Goal: Task Accomplishment & Management: Use online tool/utility

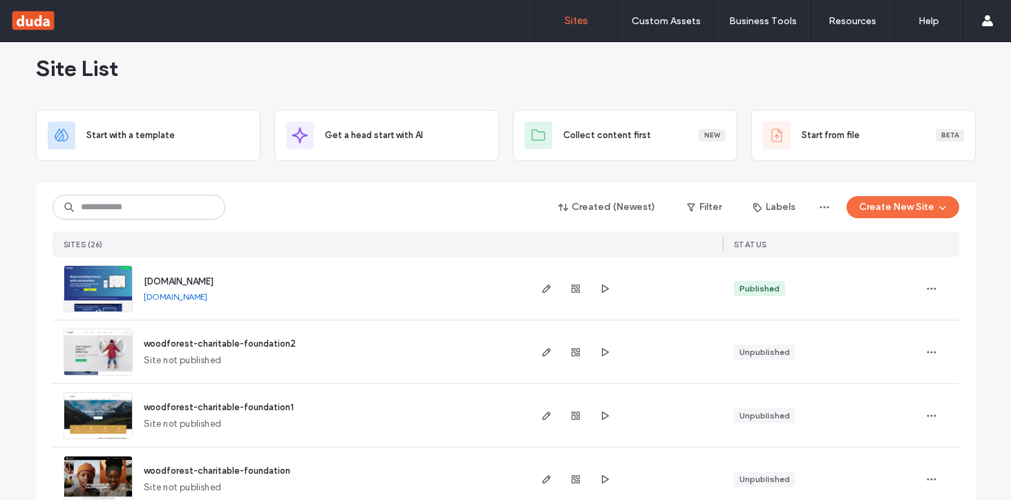
scroll to position [16, 0]
click at [544, 294] on span "button" at bounding box center [546, 288] width 17 height 17
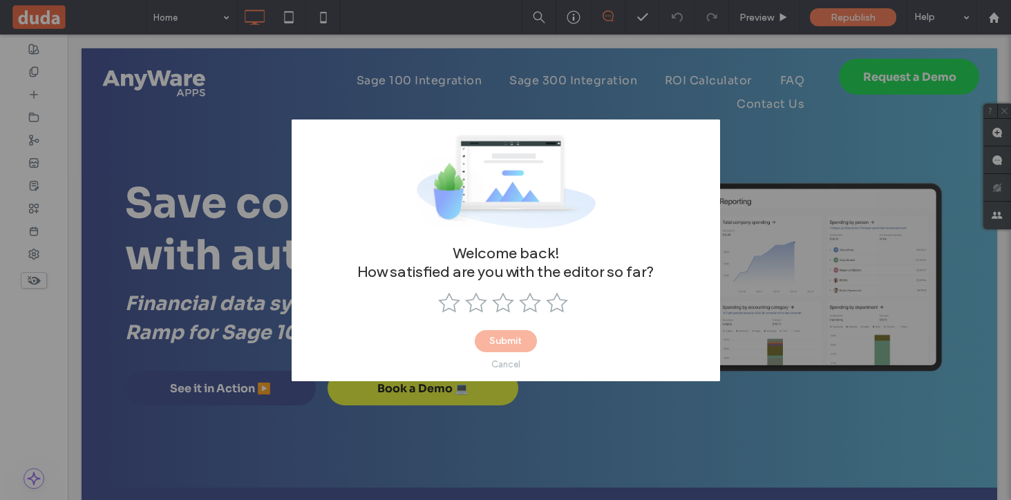
click at [494, 364] on div "Cancel" at bounding box center [505, 364] width 29 height 10
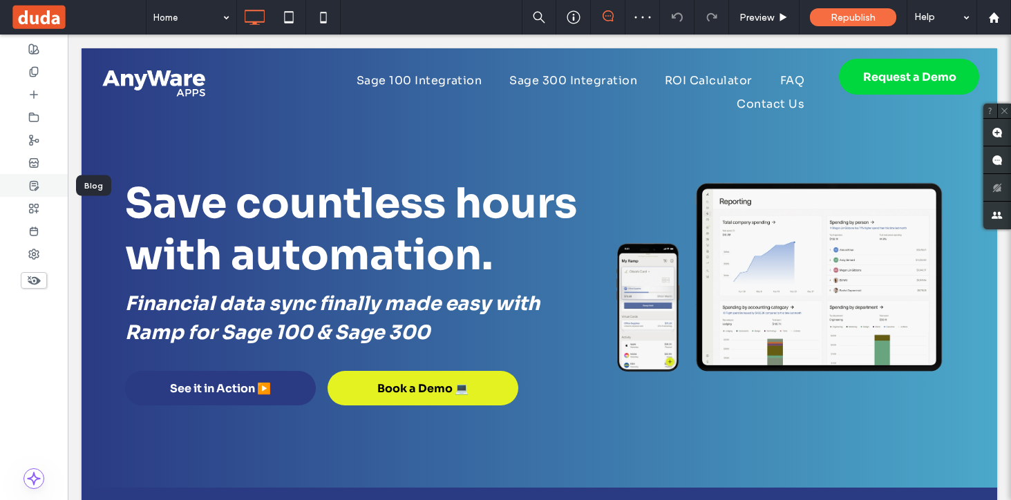
click at [37, 185] on icon at bounding box center [33, 185] width 11 height 11
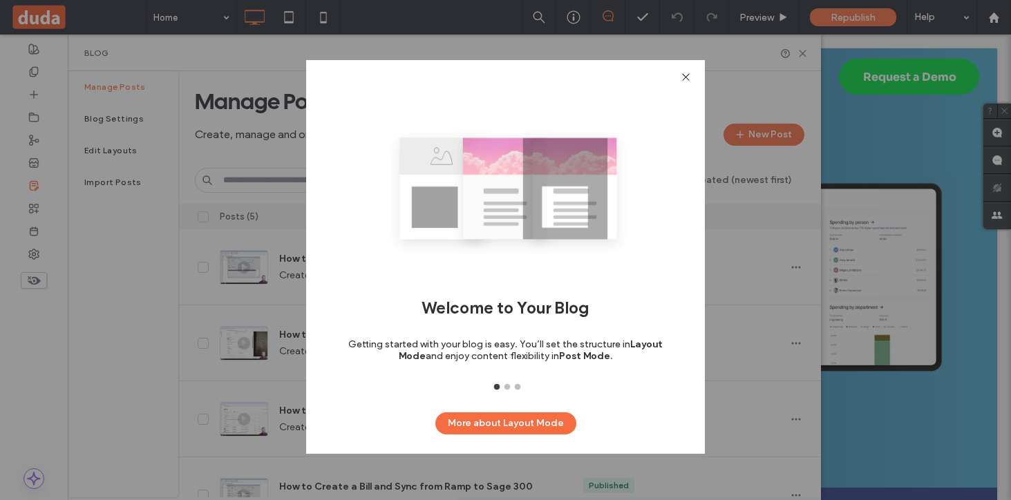
click at [687, 74] on icon at bounding box center [686, 77] width 10 height 10
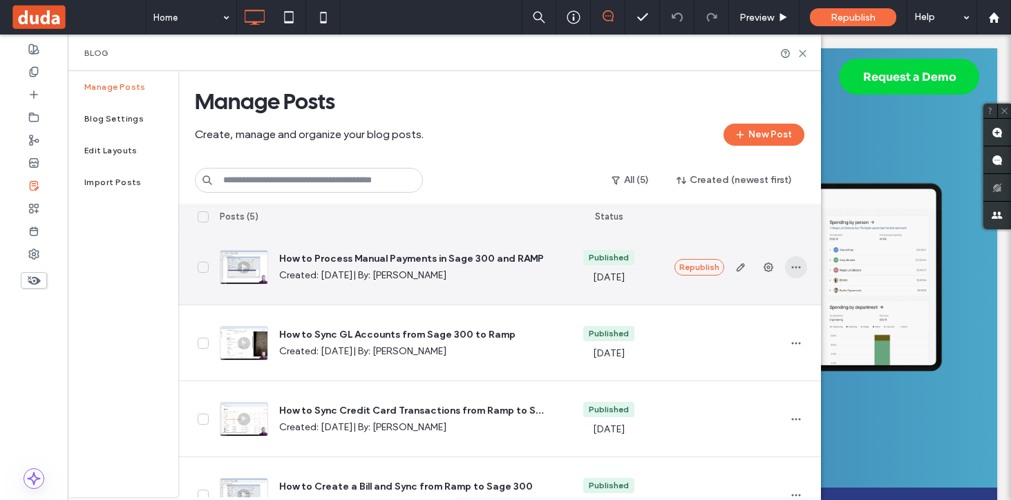
click at [791, 268] on icon "button" at bounding box center [795, 267] width 11 height 11
click at [748, 324] on span "Duplicate" at bounding box center [731, 330] width 40 height 14
